Goal: Task Accomplishment & Management: Complete application form

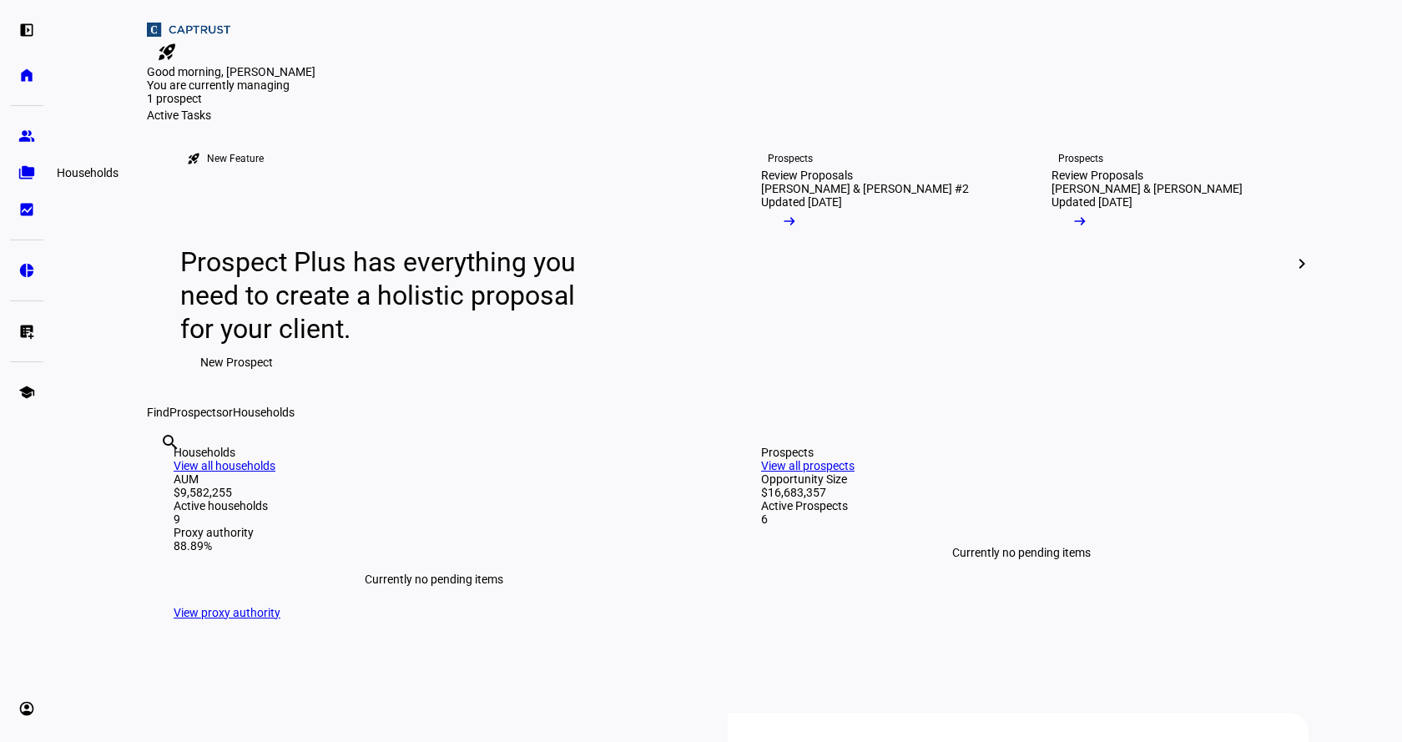
click at [28, 169] on eth-mat-symbol "folder_copy" at bounding box center [26, 172] width 17 height 17
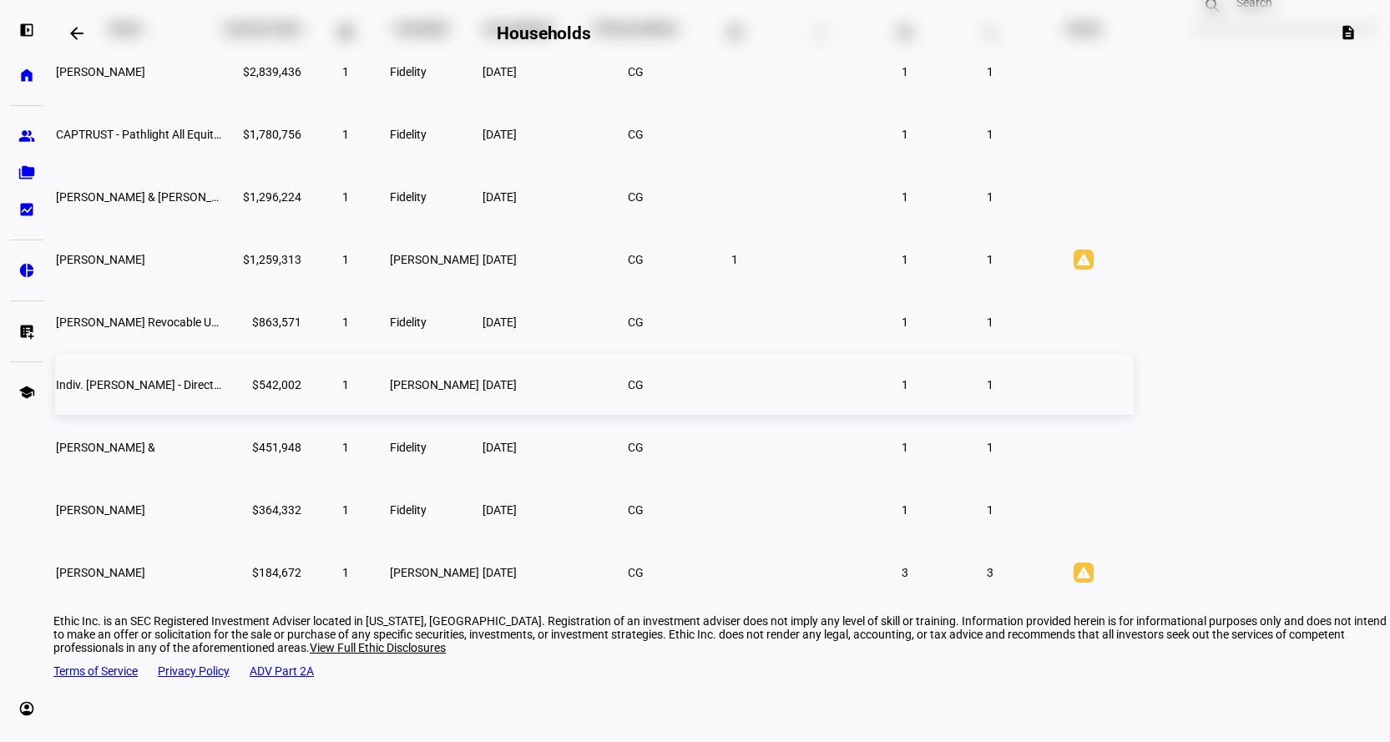
scroll to position [86, 0]
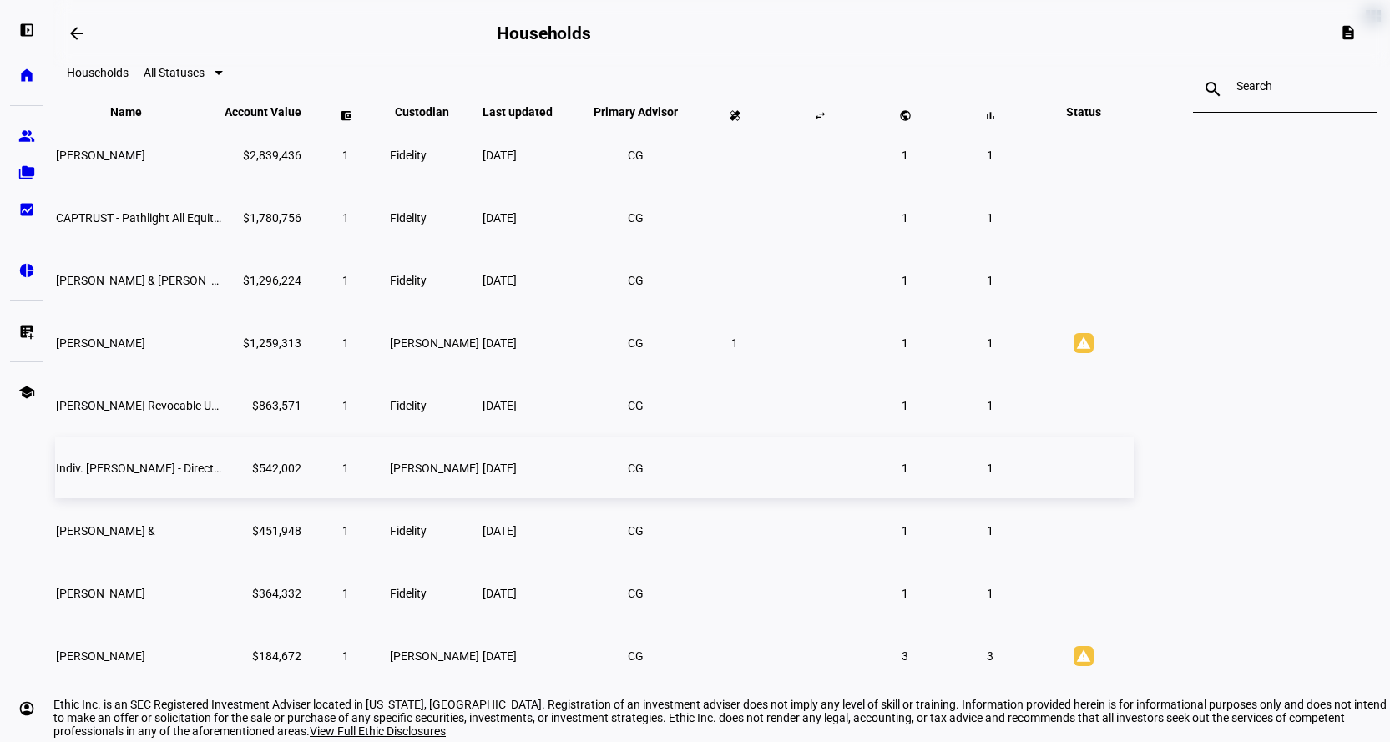
click at [333, 475] on span "Indiv. [PERSON_NAME] - Direct Indexing - [PERSON_NAME]" at bounding box center [207, 468] width 302 height 13
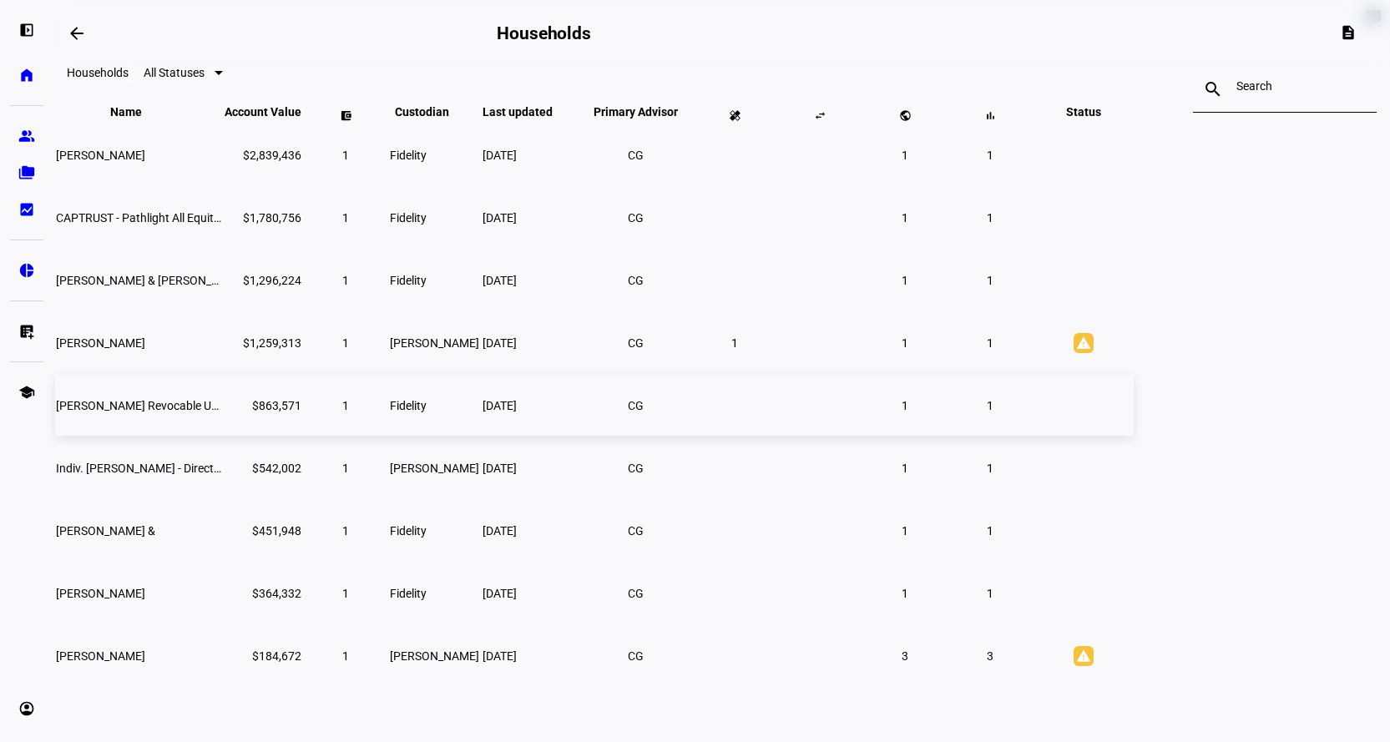
scroll to position [56, 0]
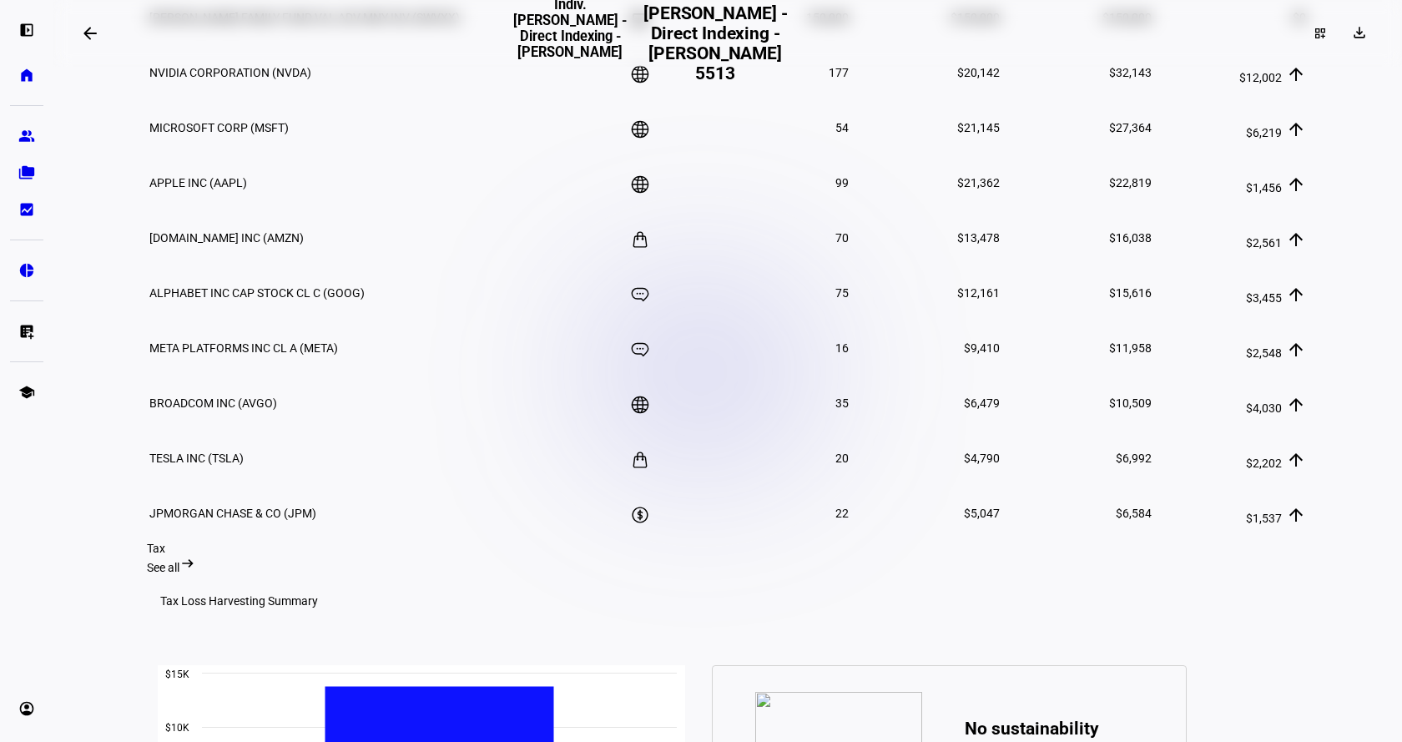
scroll to position [861, 0]
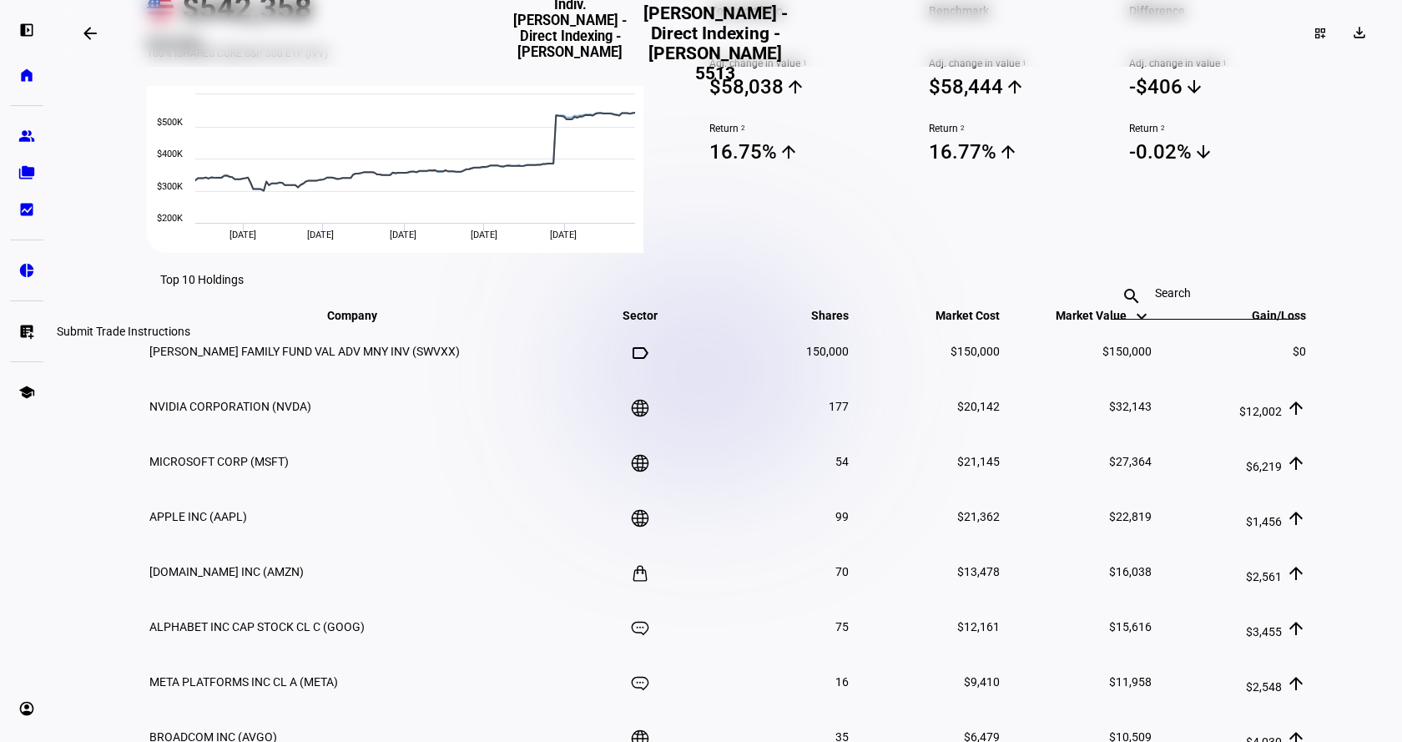
click at [27, 323] on eth-mat-symbol "list_alt_add" at bounding box center [26, 331] width 17 height 17
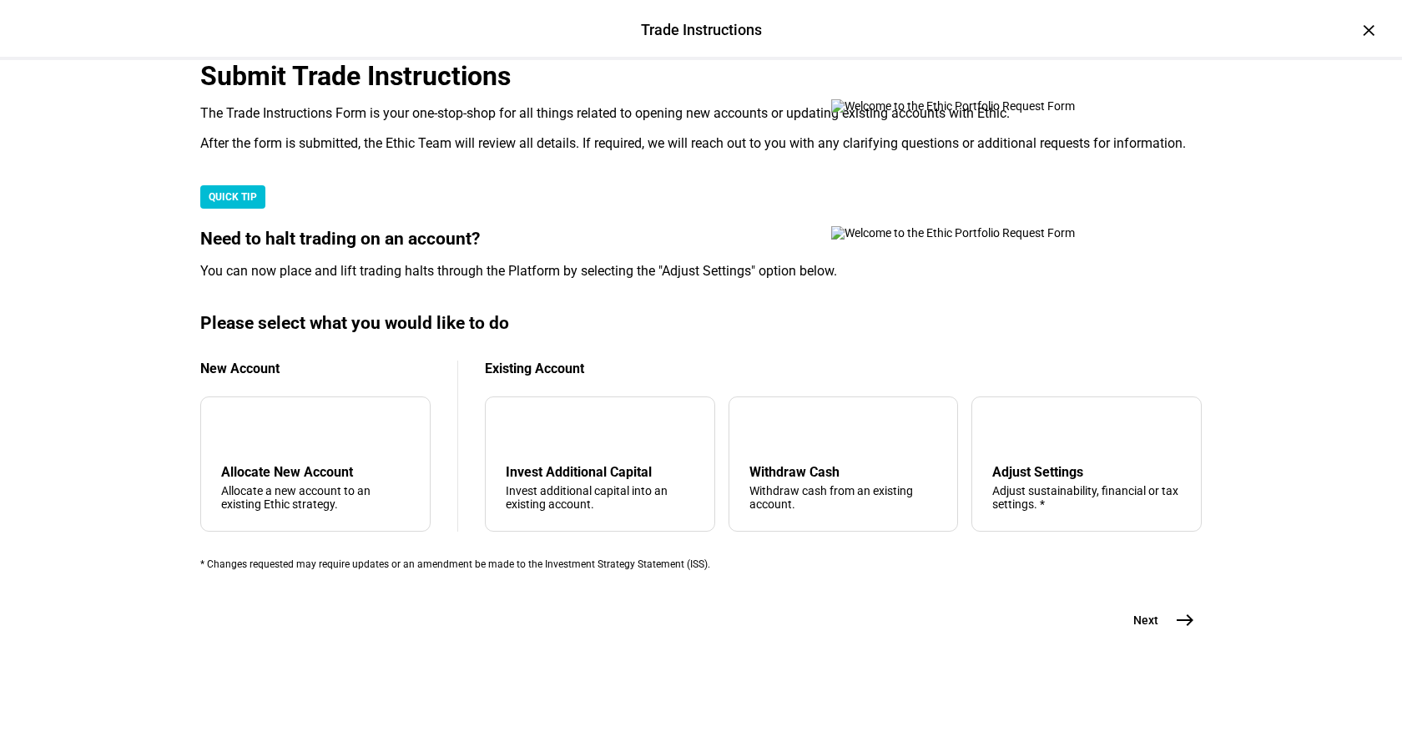
scroll to position [417, 0]
click at [618, 402] on div "arrow_downward Invest Additional Capital Invest additional capital into an exis…" at bounding box center [600, 463] width 230 height 135
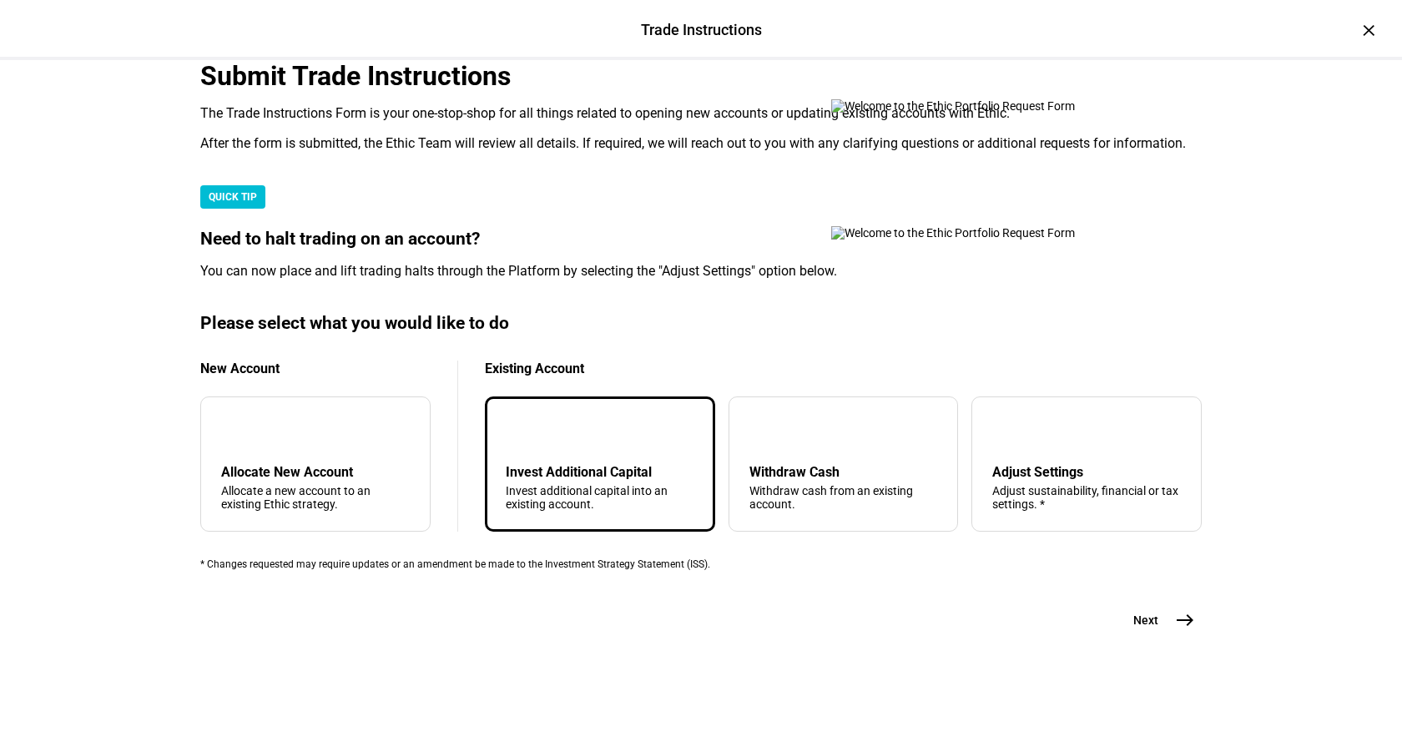
click at [1175, 630] on mat-icon "east" at bounding box center [1185, 620] width 20 height 20
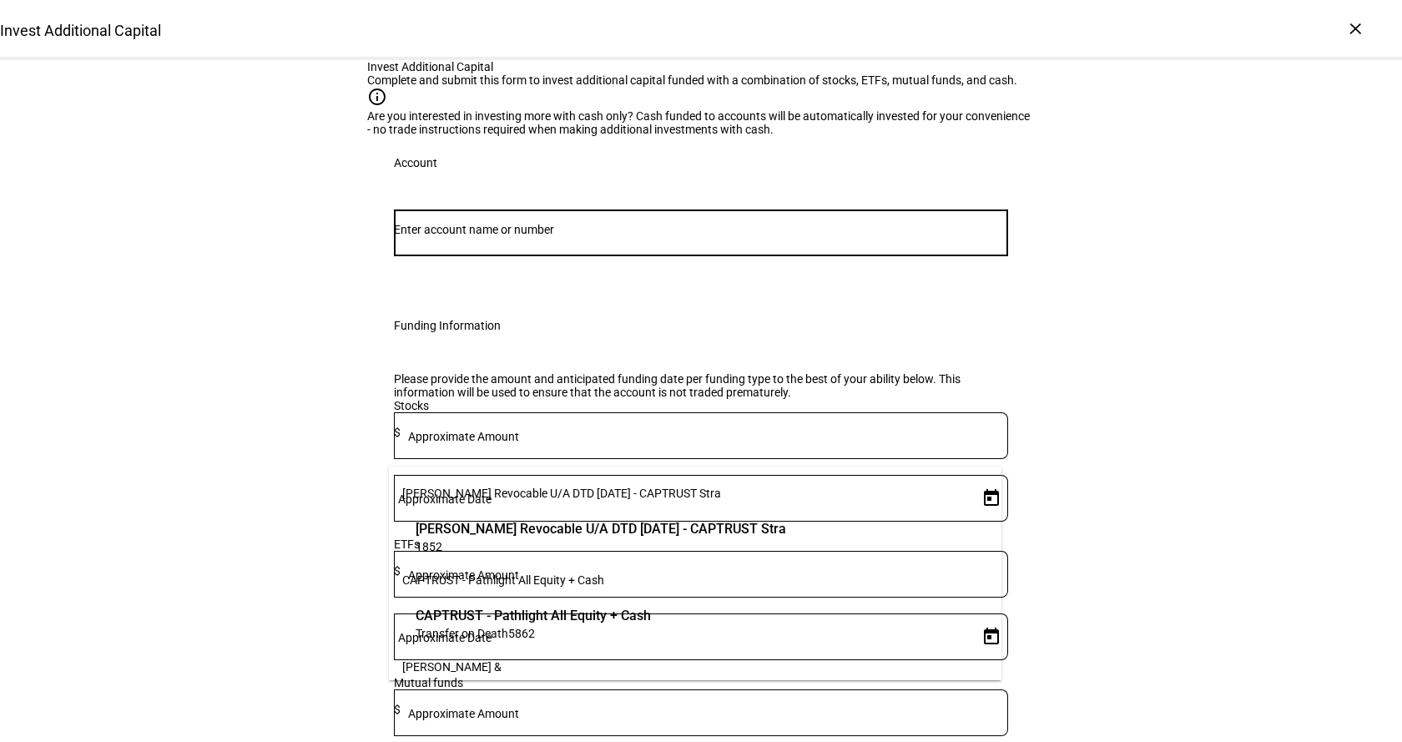
click at [423, 236] on input "Number" at bounding box center [701, 229] width 614 height 13
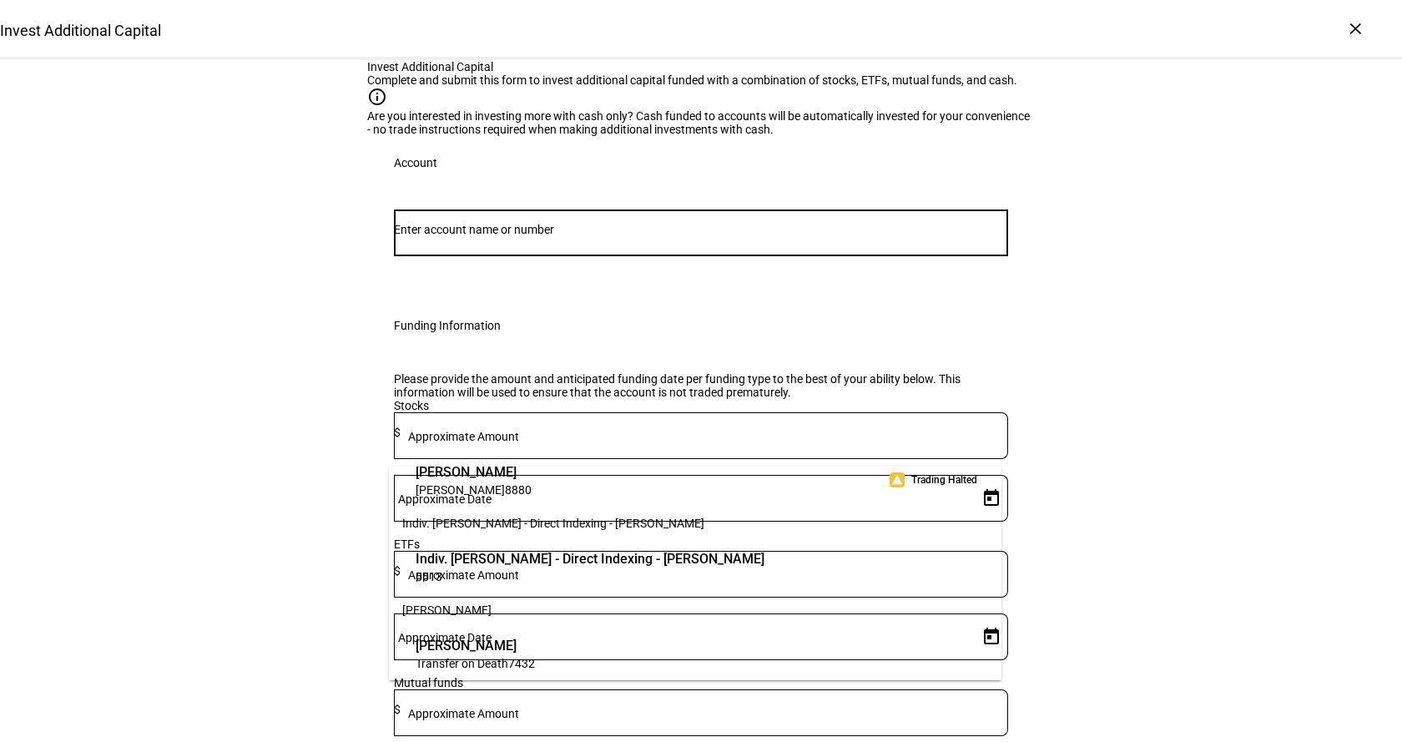
scroll to position [334, 0]
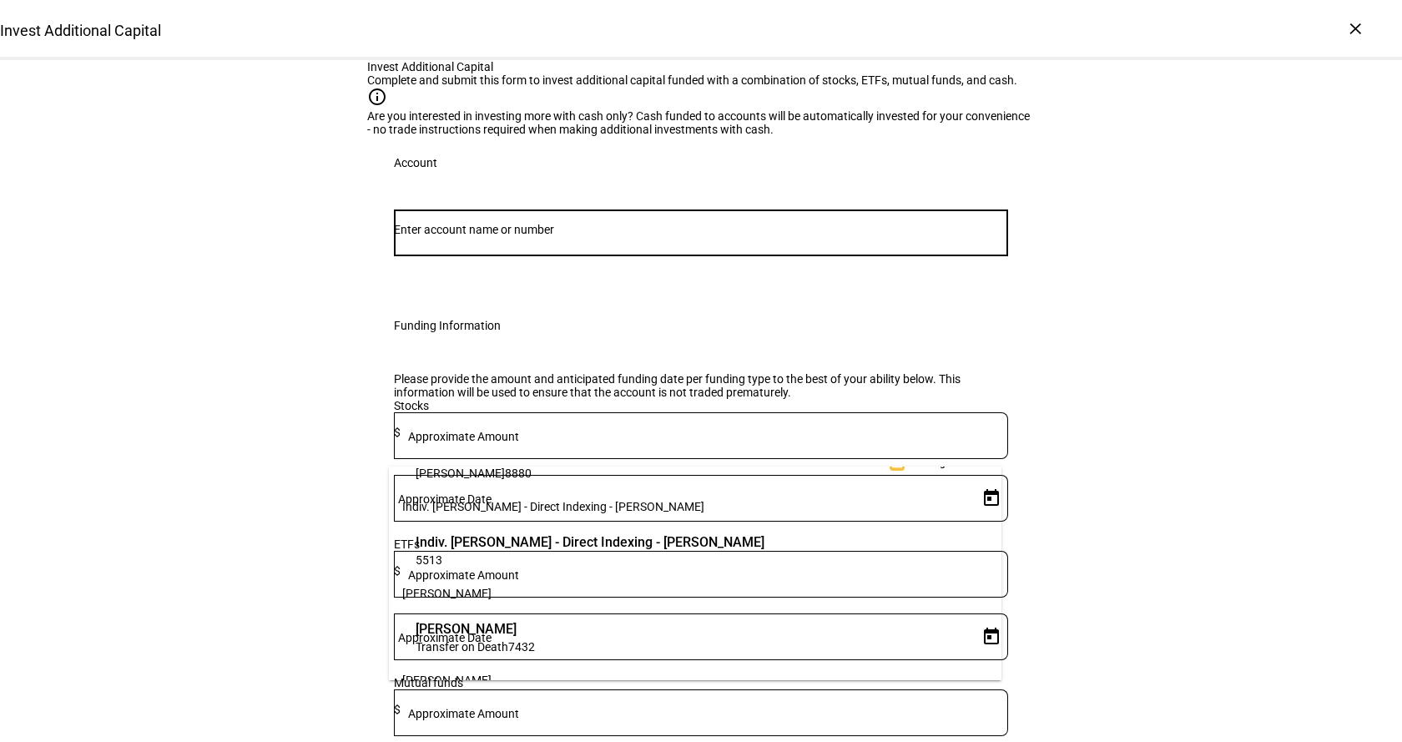
click at [558, 550] on span "Indiv. [PERSON_NAME] - Direct Indexing - [PERSON_NAME]" at bounding box center [590, 541] width 349 height 19
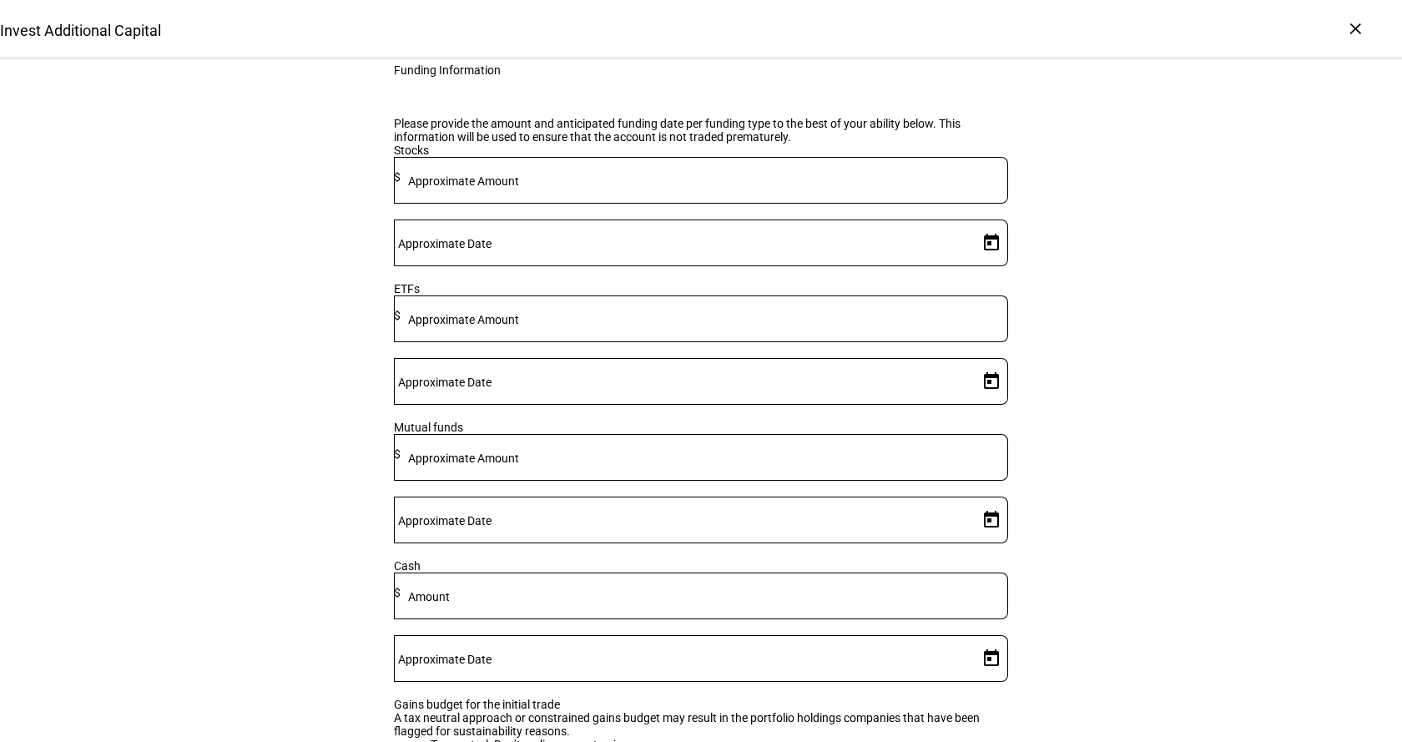
scroll to position [417, 0]
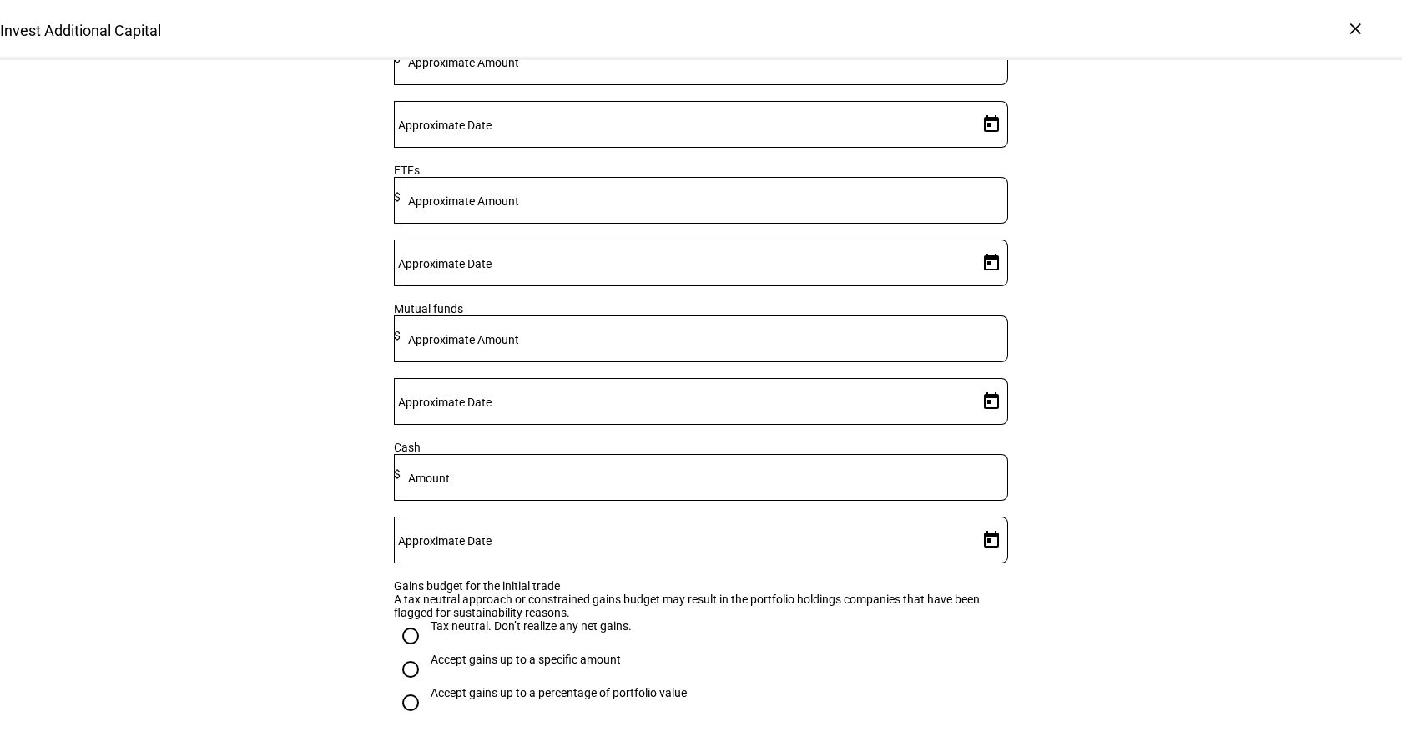
click at [675, 481] on input at bounding box center [705, 473] width 608 height 13
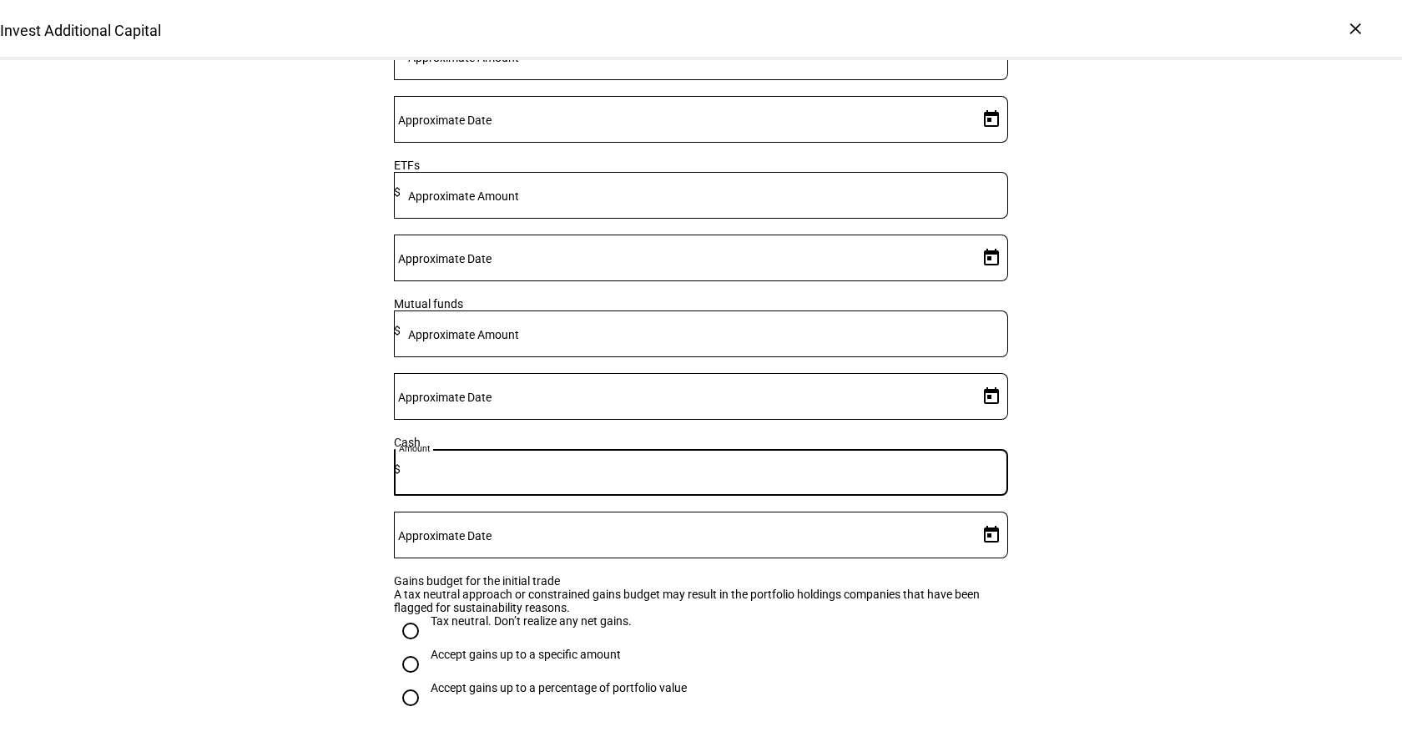
scroll to position [421, 0]
type input "150,000"
click at [492, 530] on mat-label "Approximate Date" at bounding box center [444, 536] width 93 height 13
click at [855, 526] on input "Approximate Date" at bounding box center [683, 532] width 578 height 13
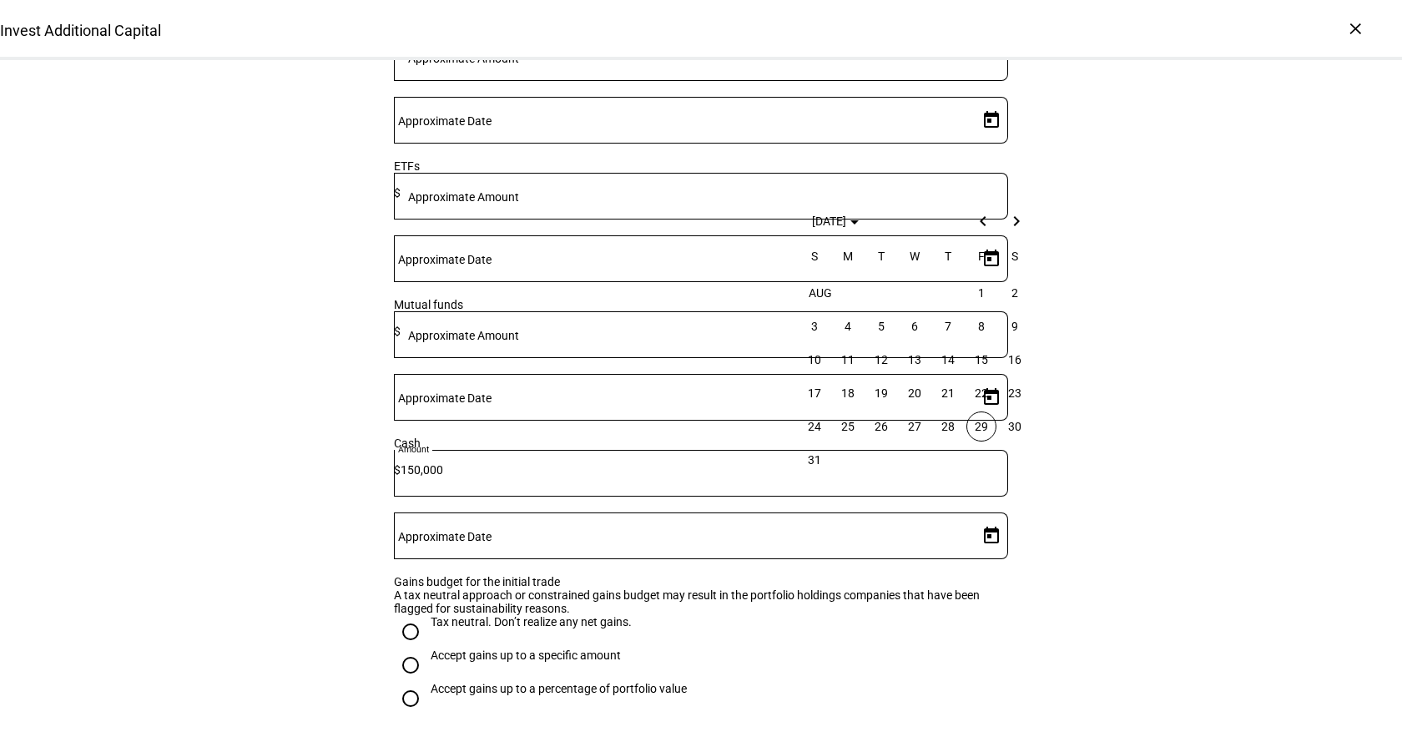
click at [978, 418] on span "29" at bounding box center [981, 426] width 30 height 30
type input "[DATE]"
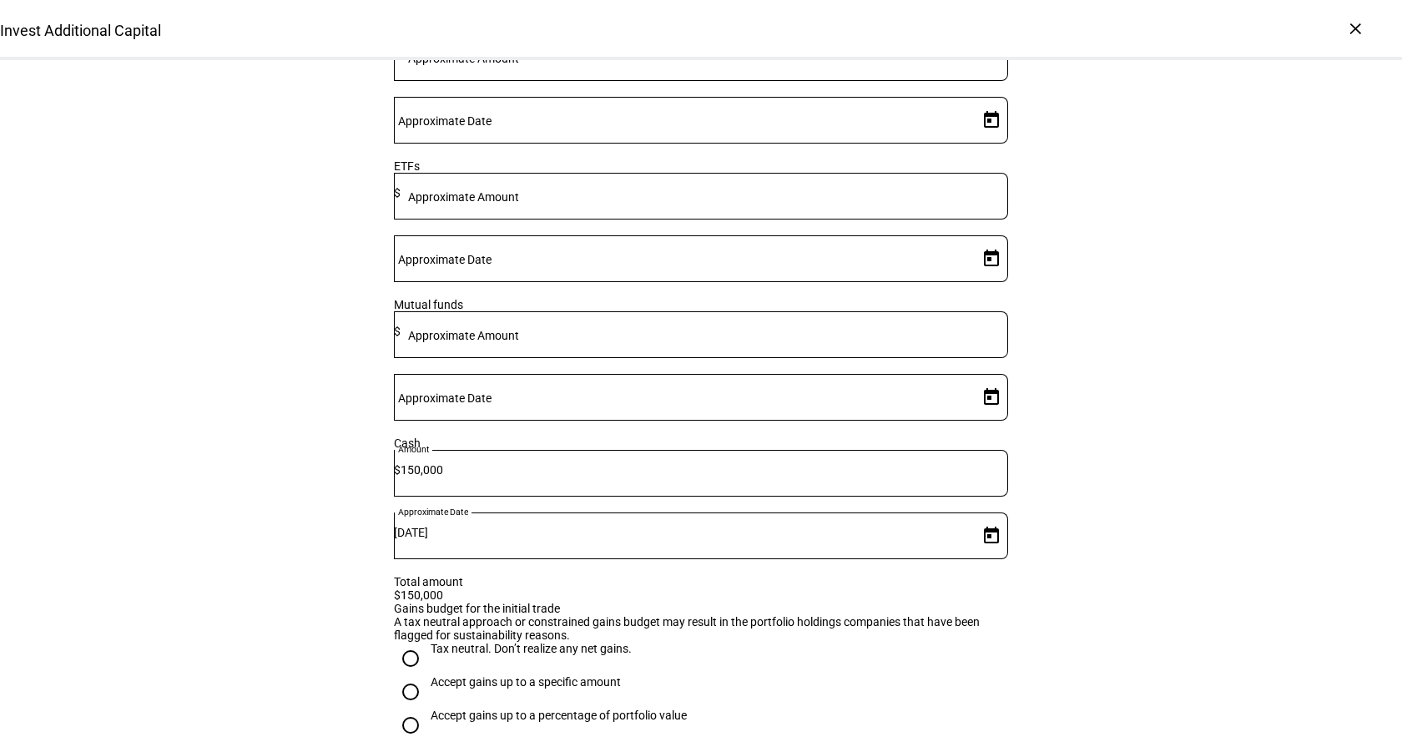
click at [1077, 404] on div "Invest Additional Capital Complete and submit this form to invest additional ca…" at bounding box center [701, 301] width 1402 height 1324
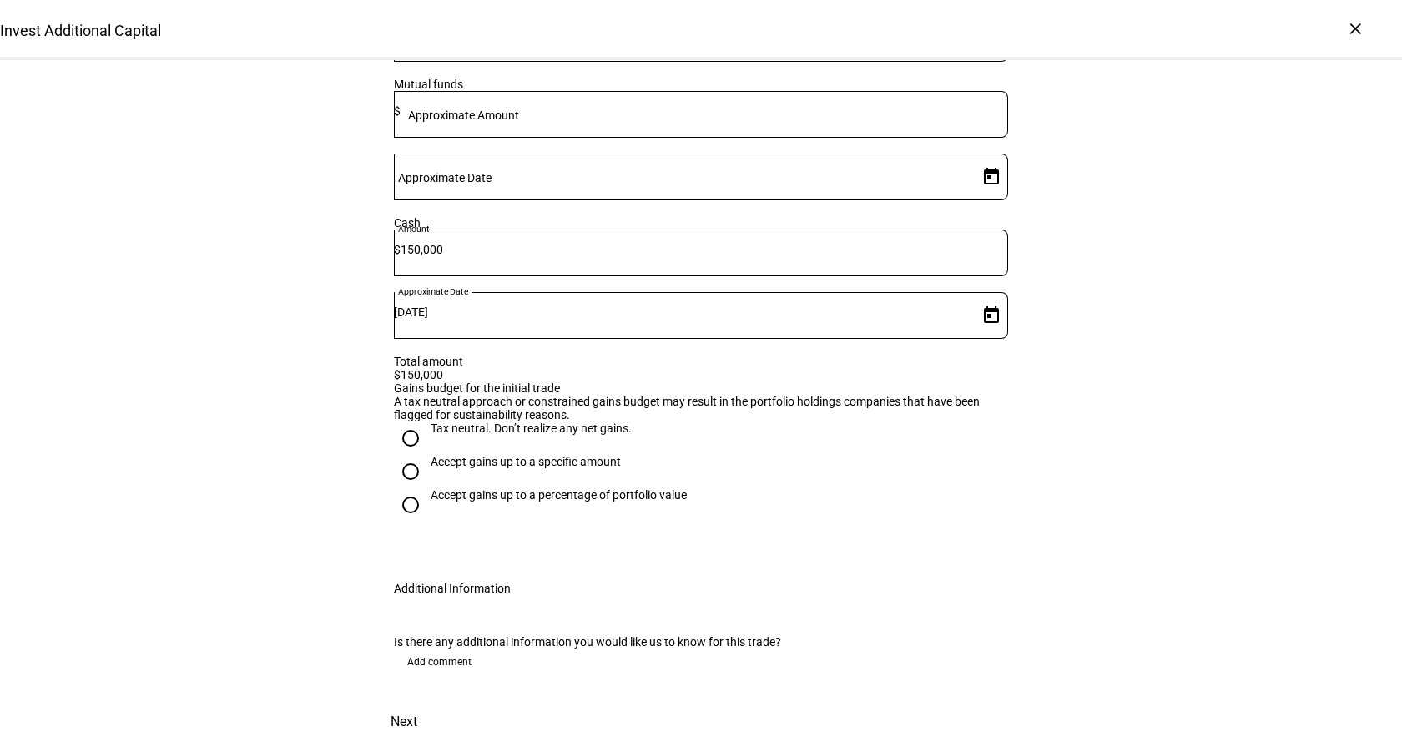
scroll to position [779, 0]
click at [410, 421] on input "Tax neutral. Don’t realize any net gains." at bounding box center [410, 437] width 33 height 33
radio input "true"
click at [472, 648] on span at bounding box center [439, 661] width 91 height 27
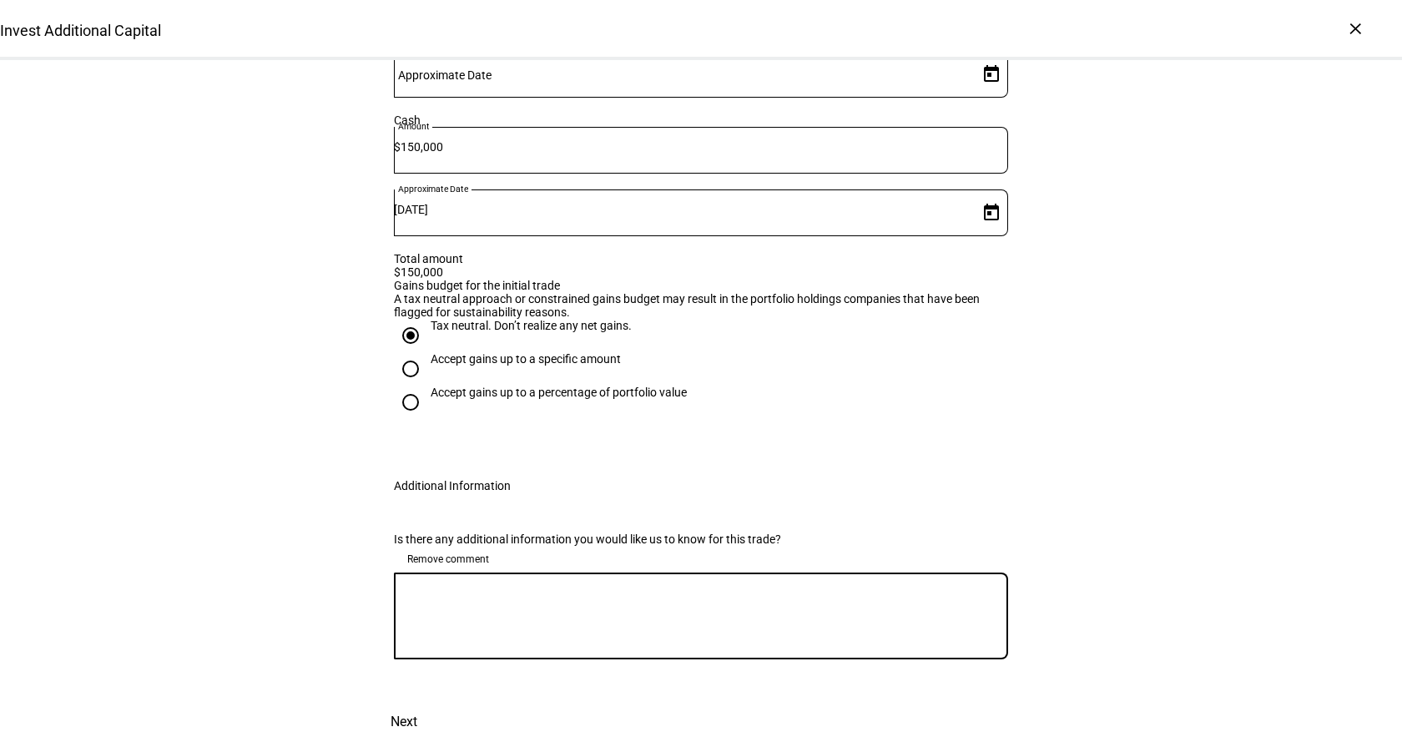
click at [526, 640] on textarea at bounding box center [701, 616] width 614 height 60
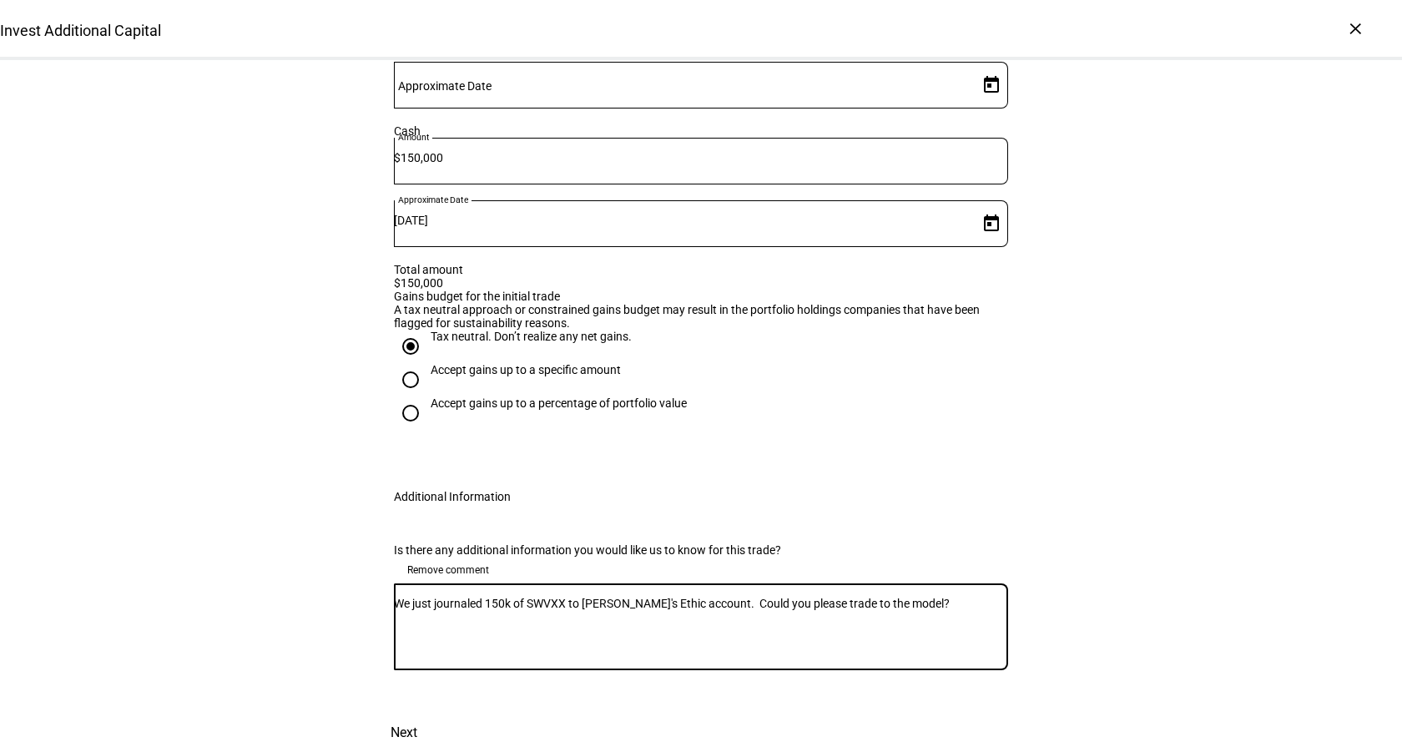
scroll to position [879, 0]
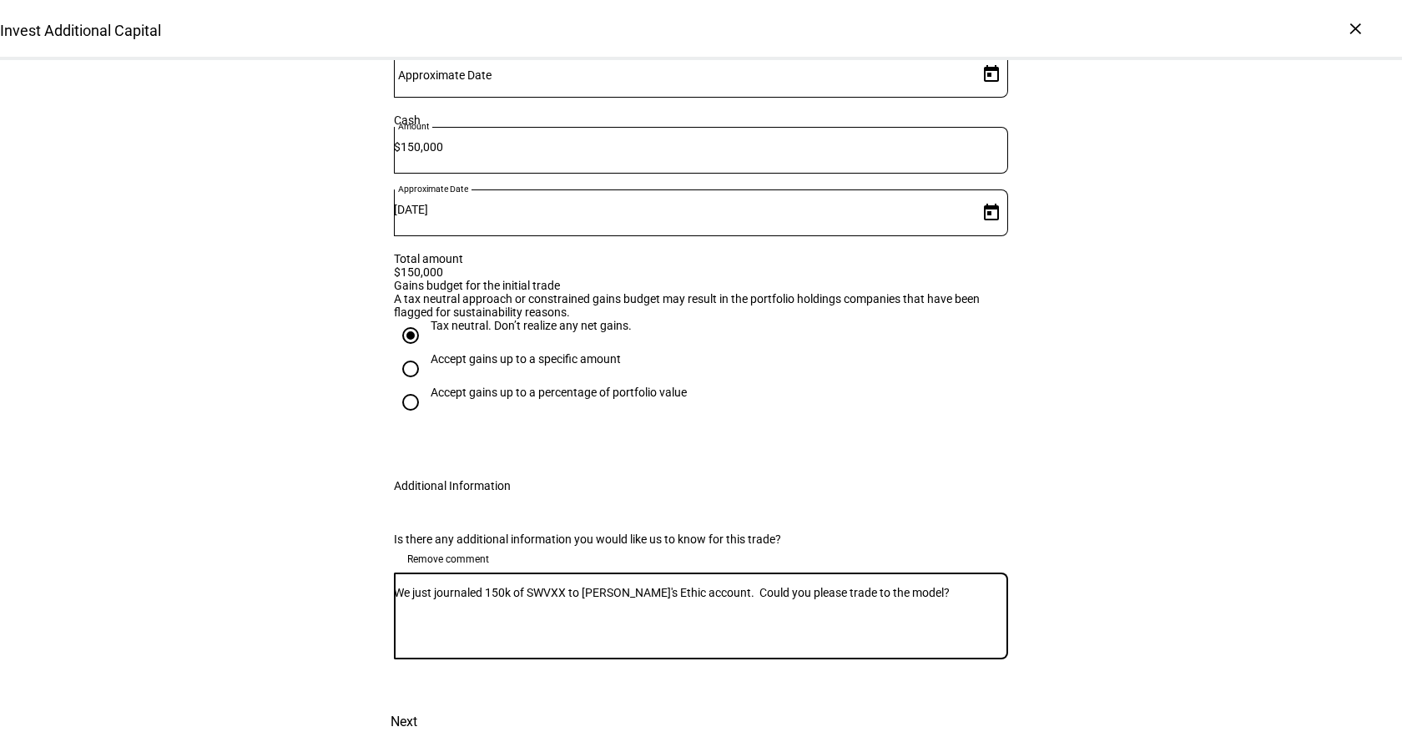
type textarea "We just journaled 150k of SWVXX to [PERSON_NAME]'s Ethic account. Could you ple…"
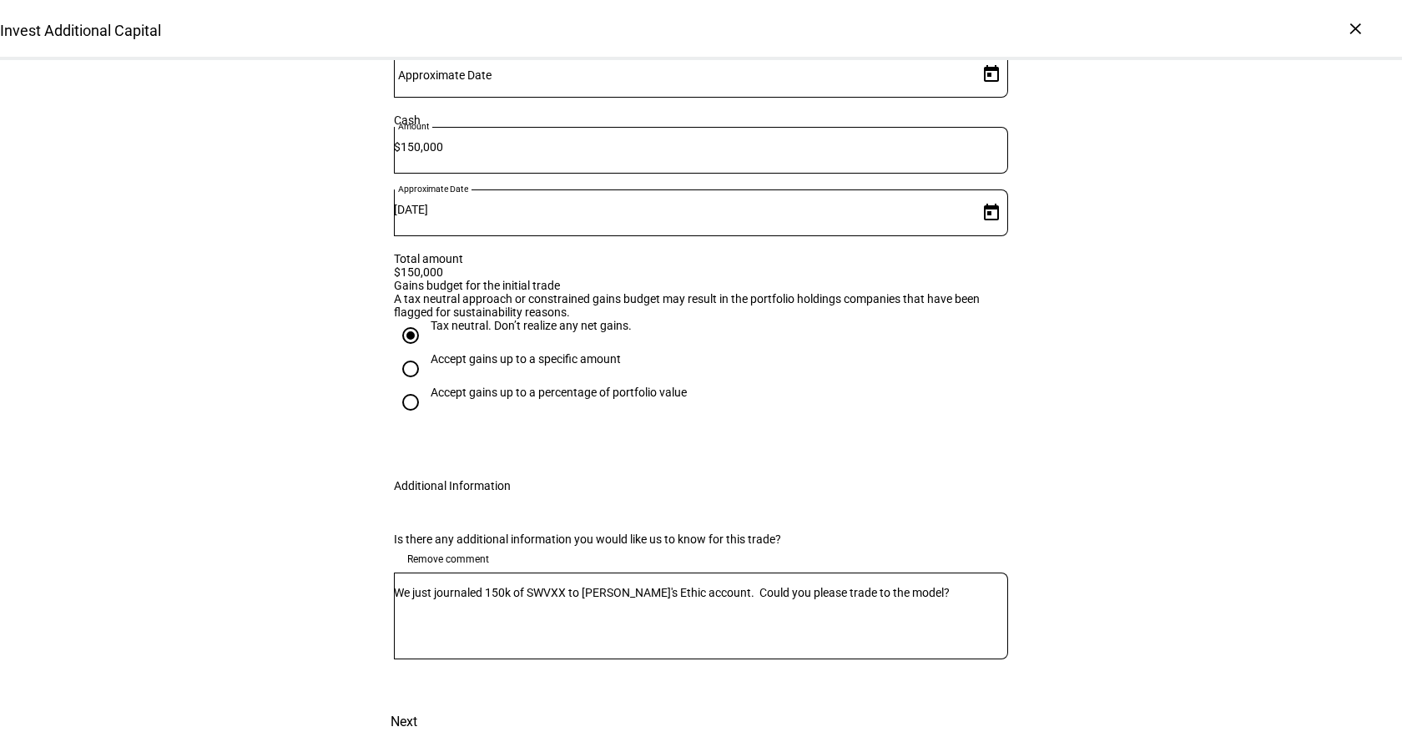
click at [417, 702] on span "Next" at bounding box center [404, 722] width 27 height 40
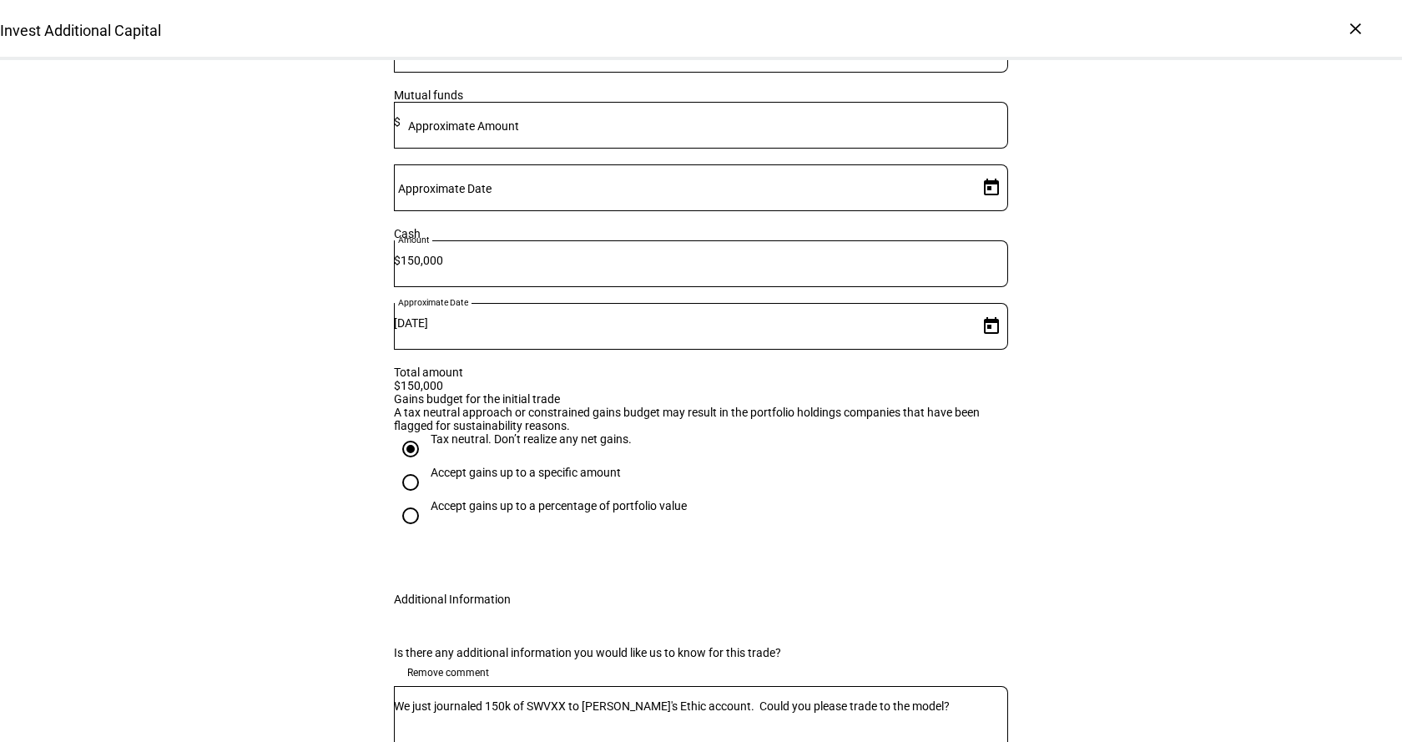
scroll to position [480, 0]
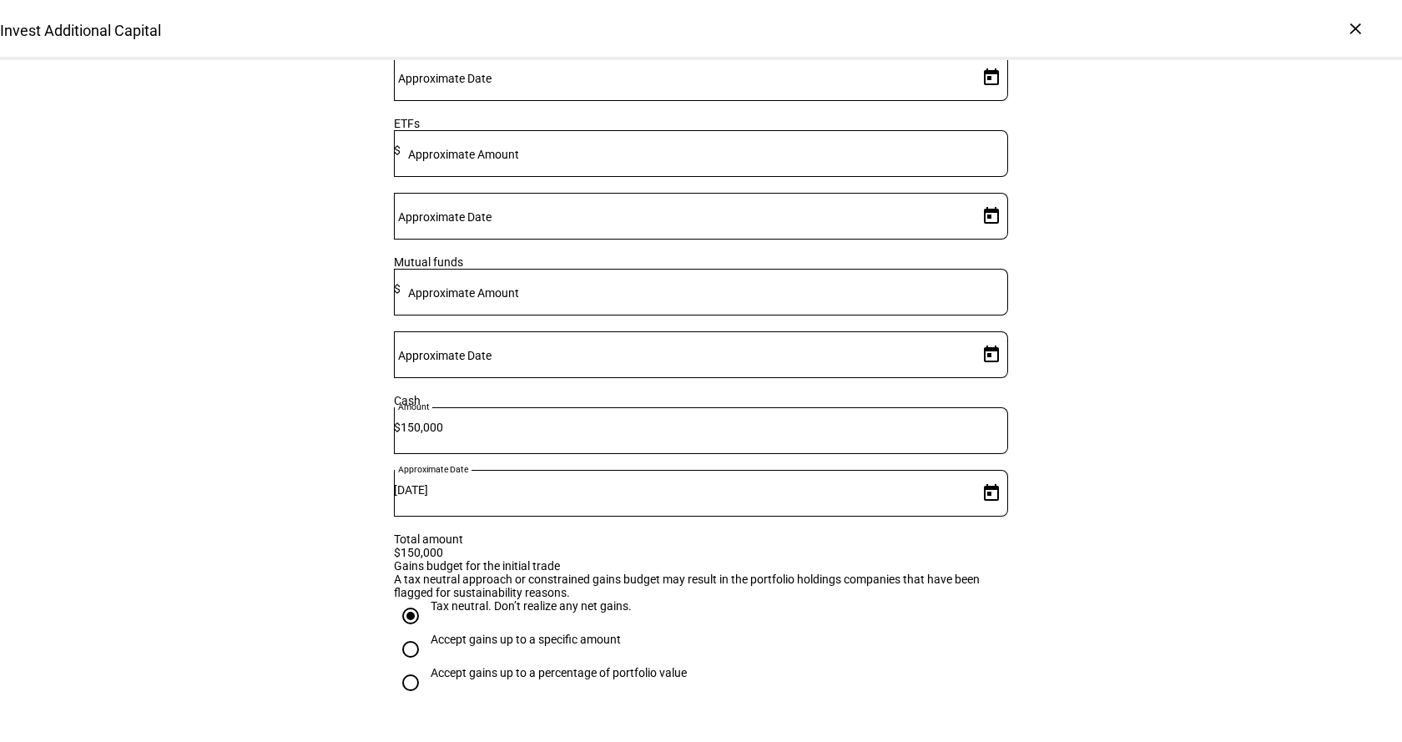
click at [519, 300] on mat-label "Approximate Amount" at bounding box center [463, 292] width 111 height 13
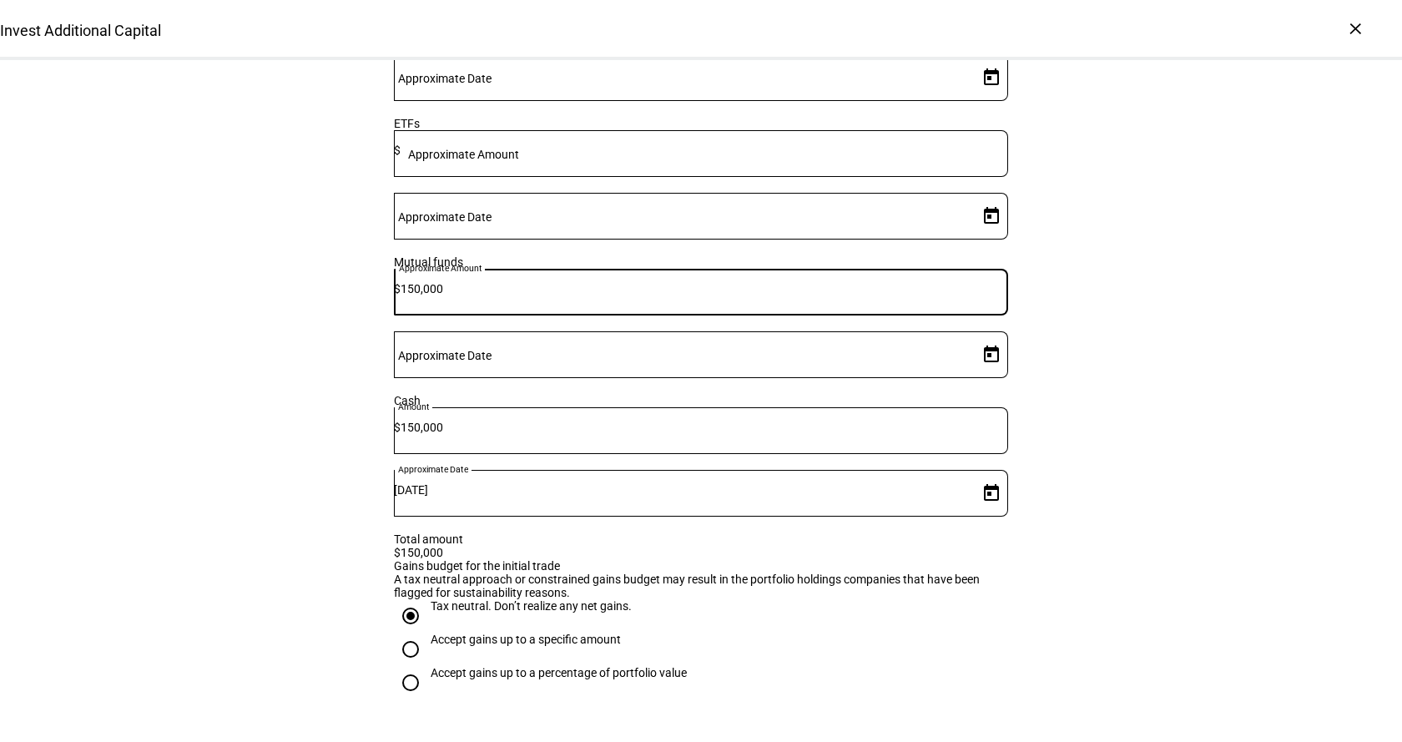
type input "150,000"
click at [868, 358] on input "Approximate Date" at bounding box center [683, 351] width 578 height 13
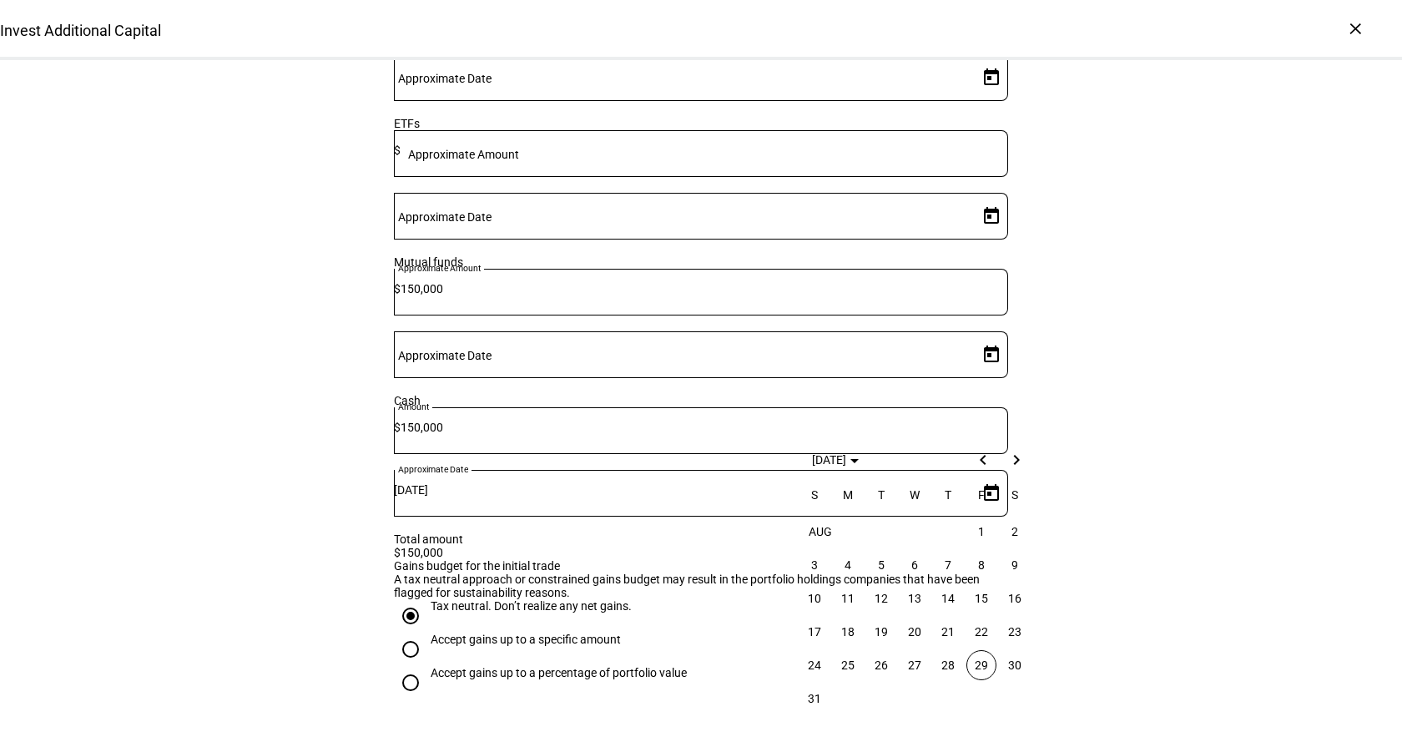
click at [988, 668] on span "29" at bounding box center [981, 665] width 30 height 30
type input "[DATE]"
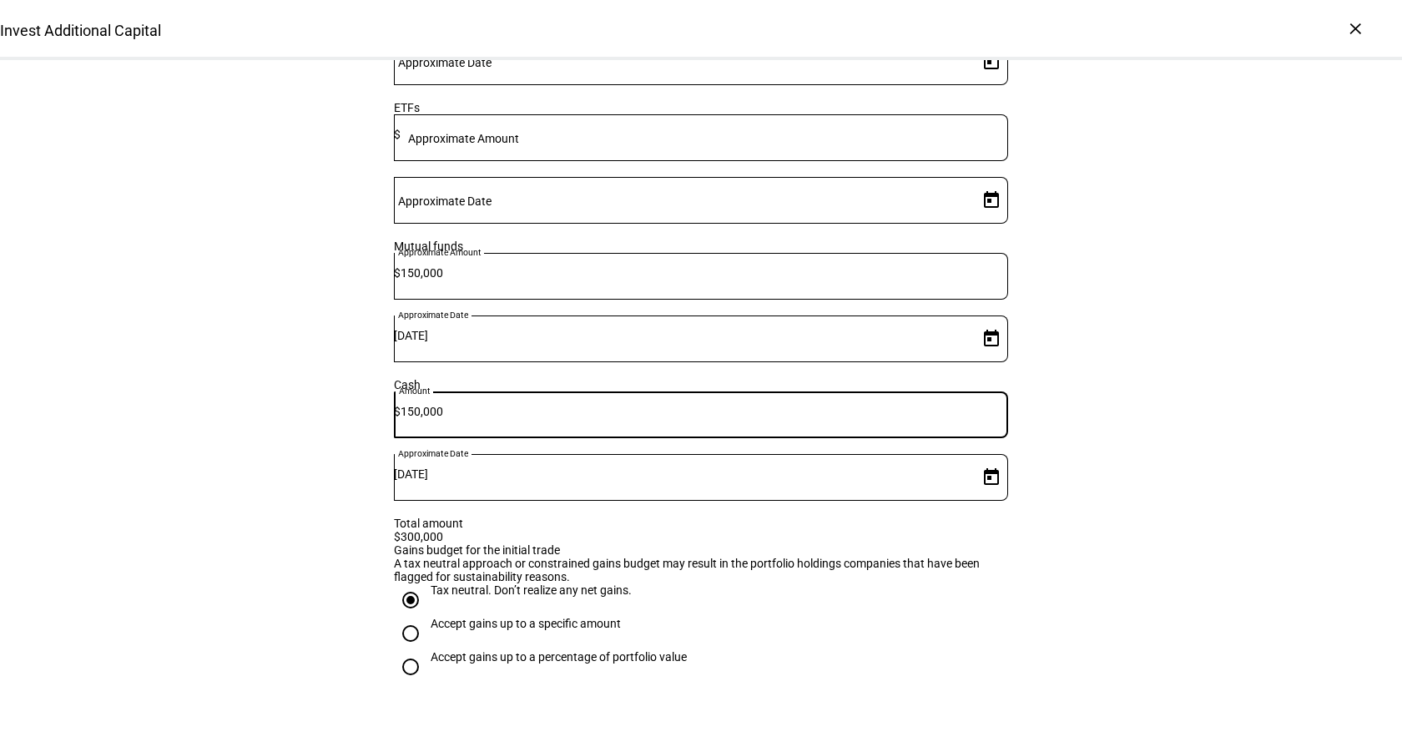
drag, startPoint x: 696, startPoint y: 451, endPoint x: 466, endPoint y: 451, distance: 230.4
click at [466, 451] on div "Cash Amount $ 150,000 Approximate Date [DATE]" at bounding box center [701, 447] width 614 height 139
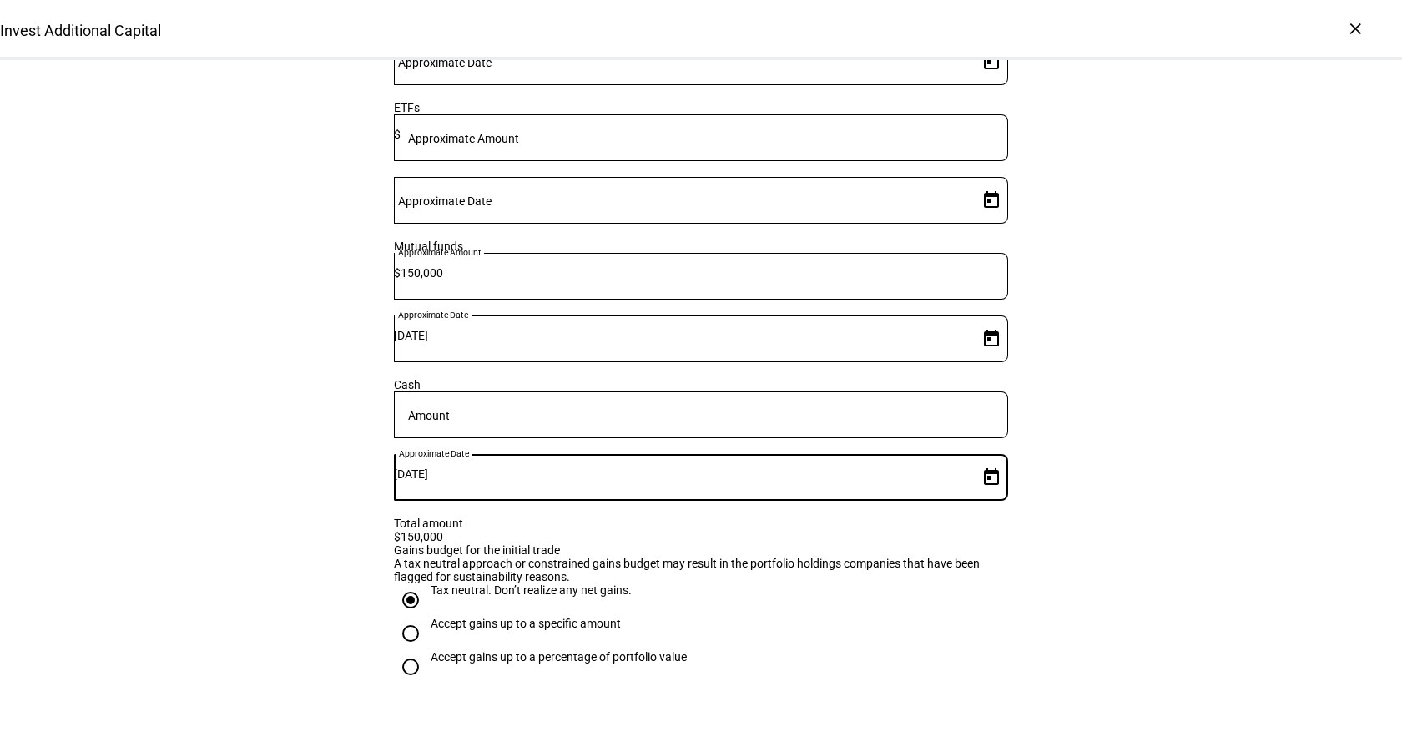
drag, startPoint x: 896, startPoint y: 438, endPoint x: 737, endPoint y: 440, distance: 159.4
click at [739, 440] on div "Cash Amount Approximate Date [DATE]" at bounding box center [701, 447] width 614 height 139
click at [994, 509] on div "Please provide the amount and anticipated funding date per funding type to the …" at bounding box center [701, 320] width 668 height 808
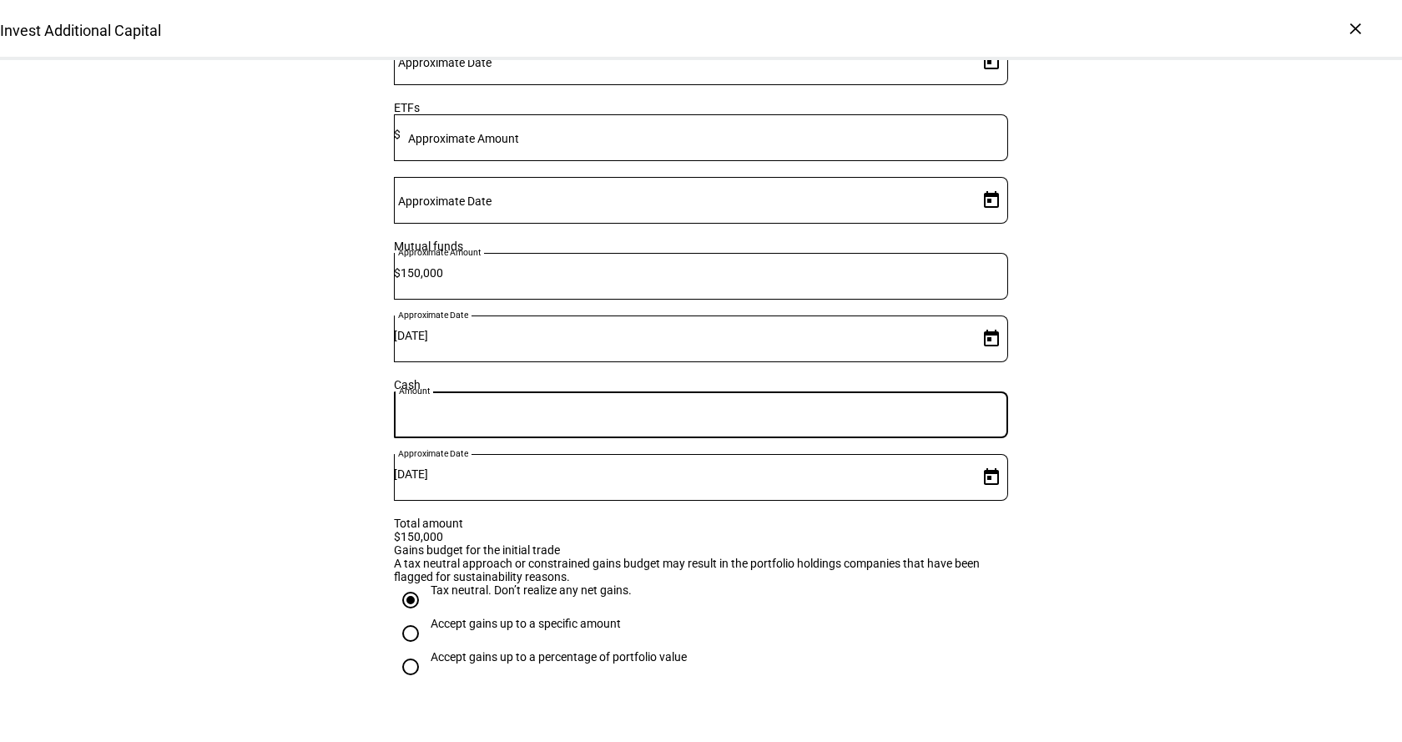
click at [694, 418] on input at bounding box center [701, 411] width 614 height 13
type input "0"
click at [1187, 439] on div "Invest Additional Capital Complete and submit this form to invest additional ca…" at bounding box center [701, 293] width 1402 height 1426
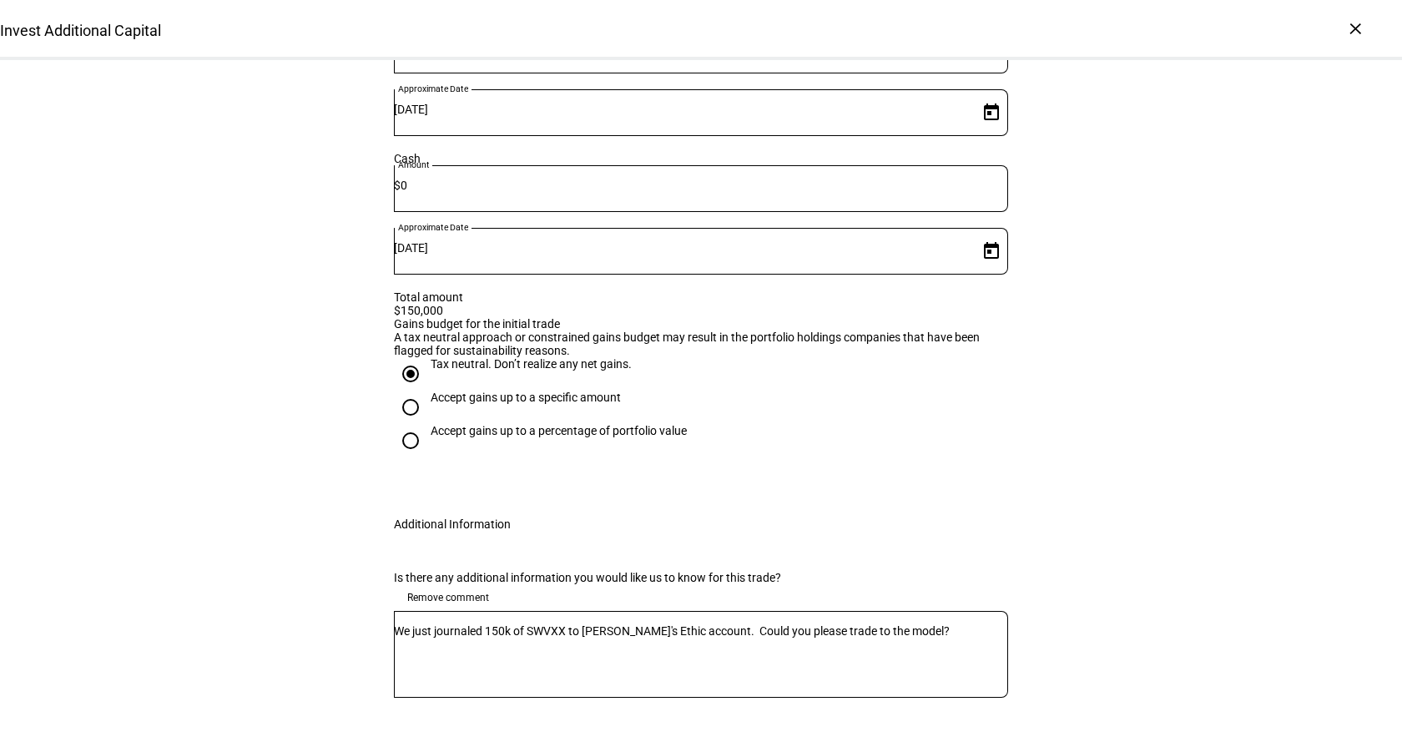
scroll to position [879, 0]
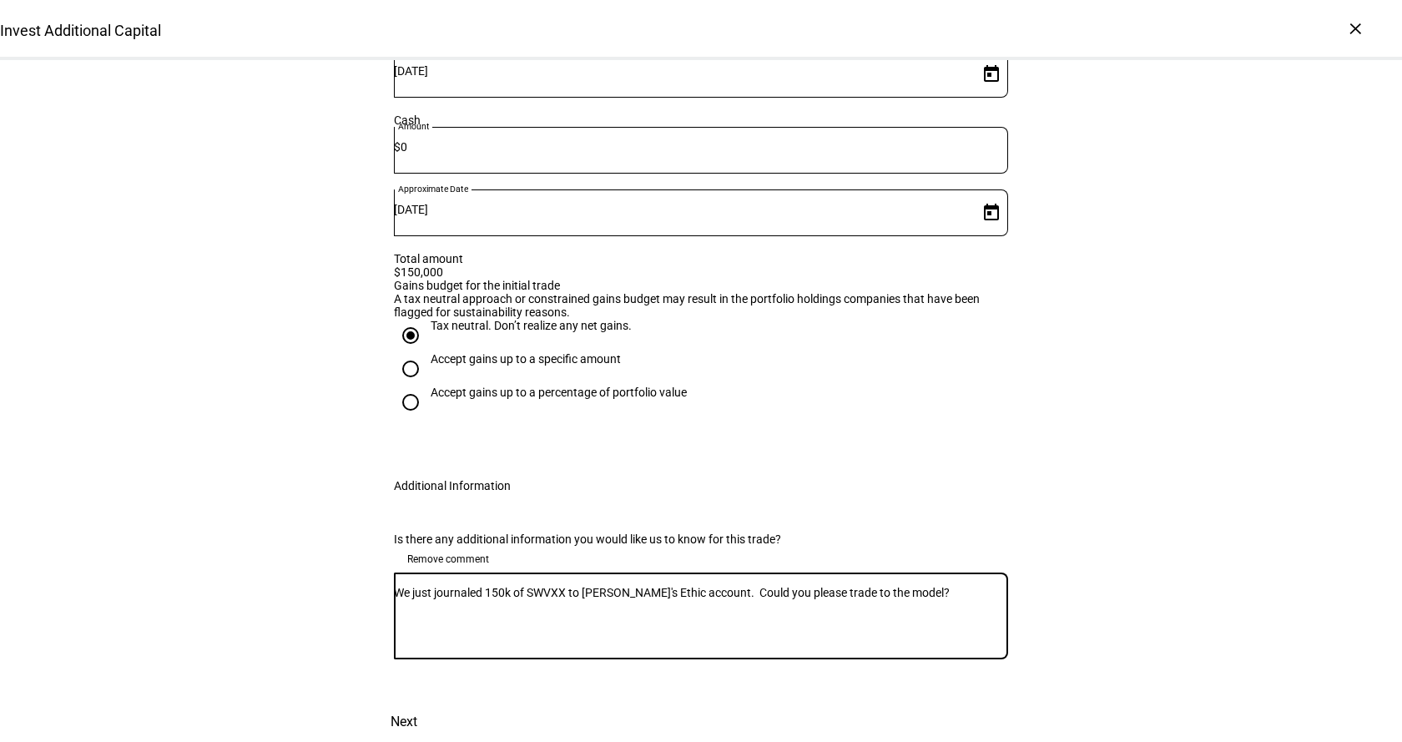
click at [578, 586] on textarea "We just journaled 150k of SWVXX to [PERSON_NAME]'s Ethic account. Could you ple…" at bounding box center [701, 616] width 614 height 60
type textarea "We just journaled 150k of SWVXX ([PERSON_NAME] Money Market) to [PERSON_NAME]'s…"
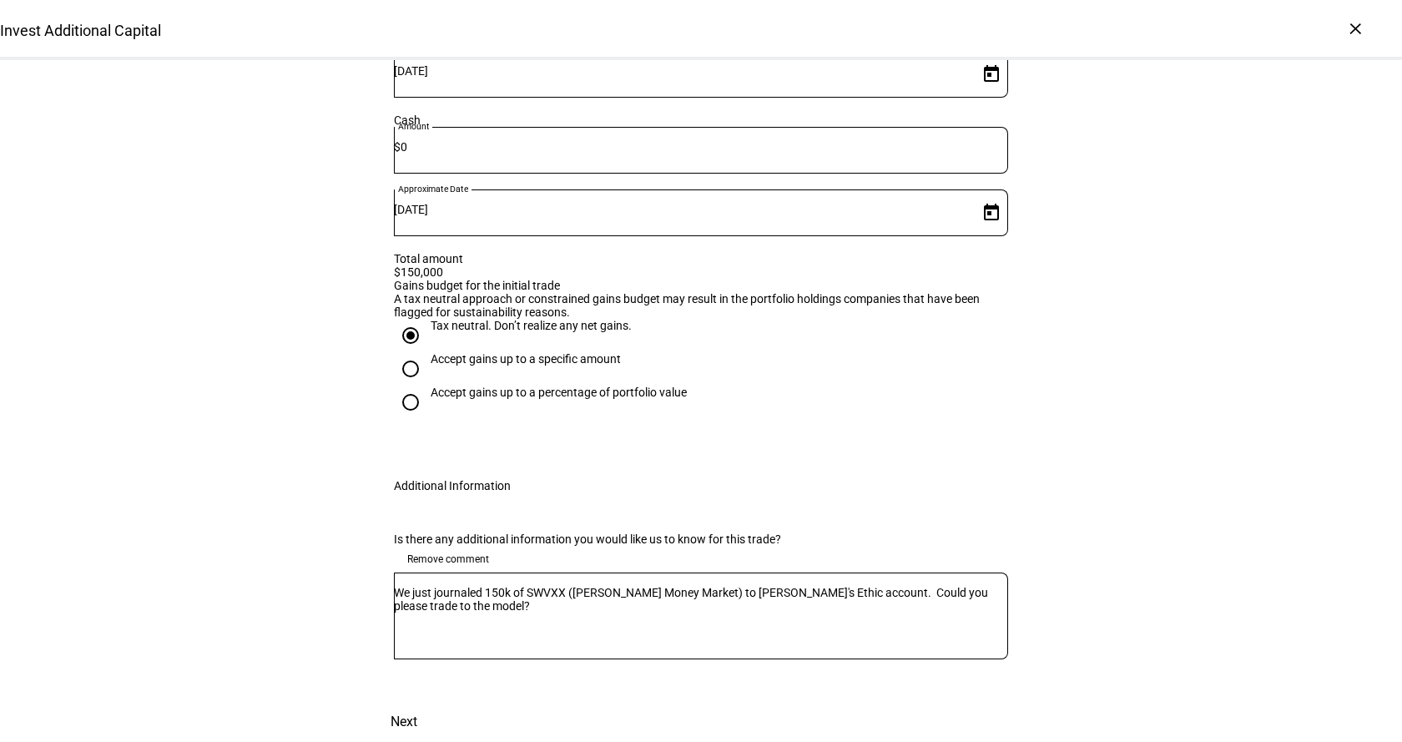
click at [417, 702] on span "Next" at bounding box center [404, 722] width 27 height 40
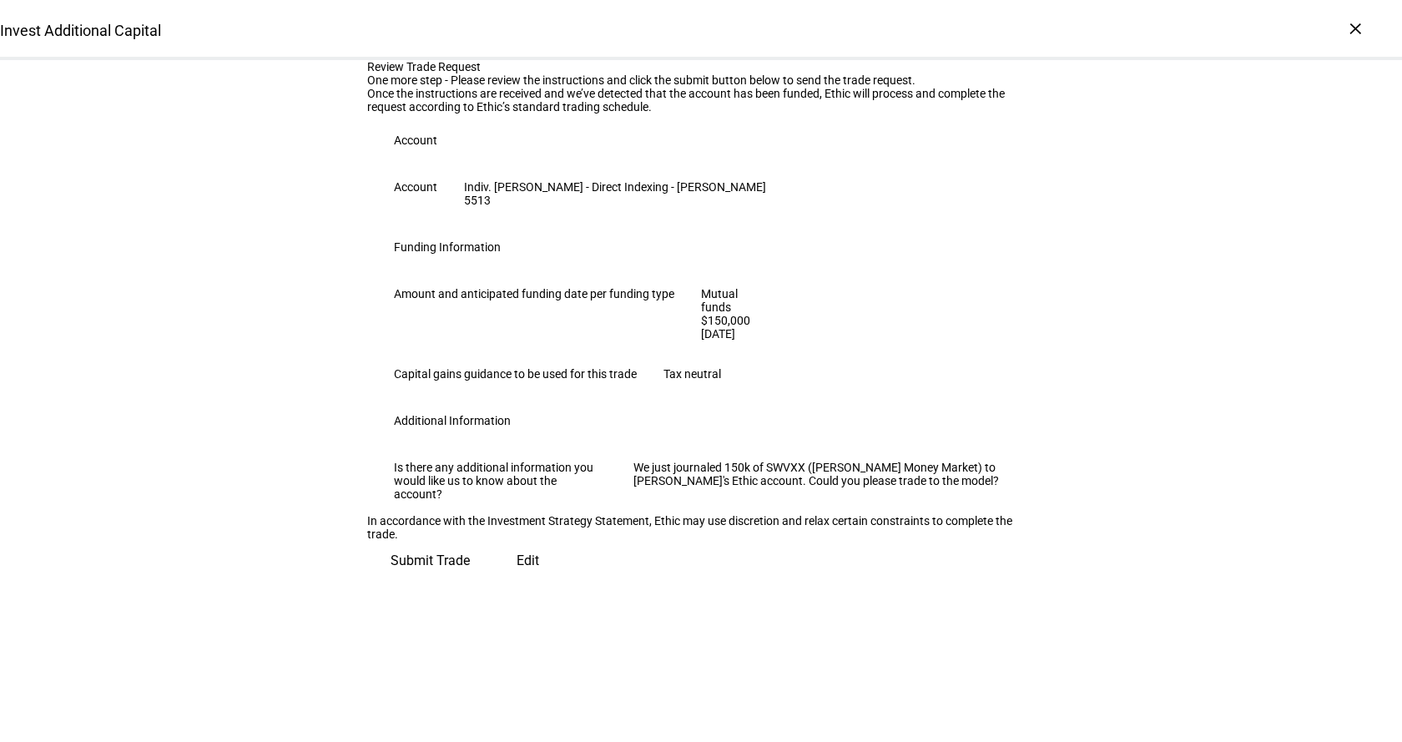
scroll to position [154, 0]
click at [470, 581] on span "Submit Trade" at bounding box center [430, 561] width 79 height 40
